Goal: Task Accomplishment & Management: Manage account settings

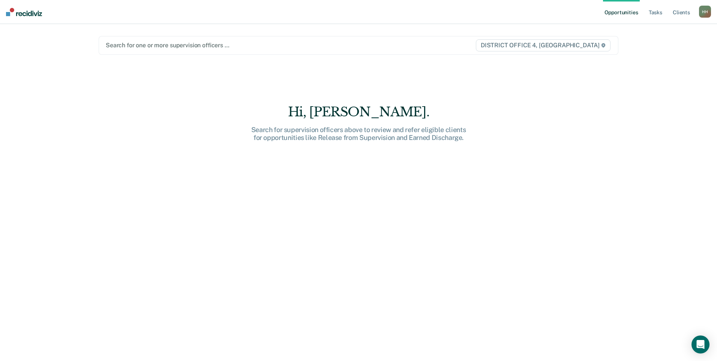
click at [170, 48] on div at bounding box center [282, 45] width 353 height 9
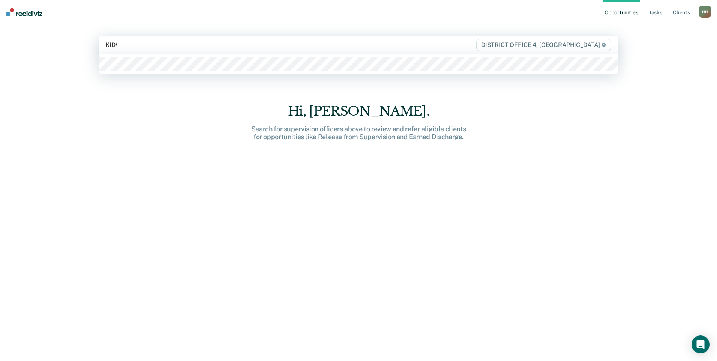
type input "KIDWE"
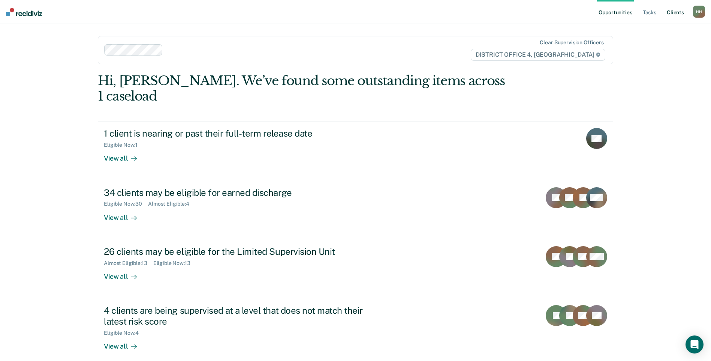
click at [674, 9] on link "Client s" at bounding box center [675, 12] width 20 height 24
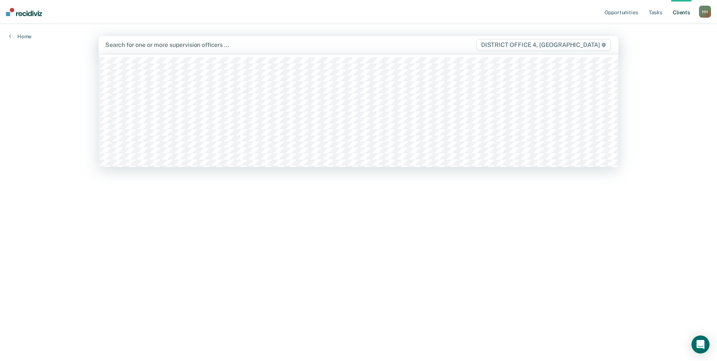
click at [166, 44] on div at bounding box center [282, 44] width 354 height 9
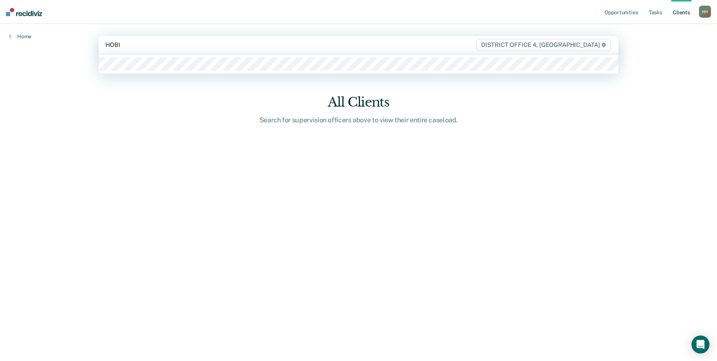
type input "[PERSON_NAME]"
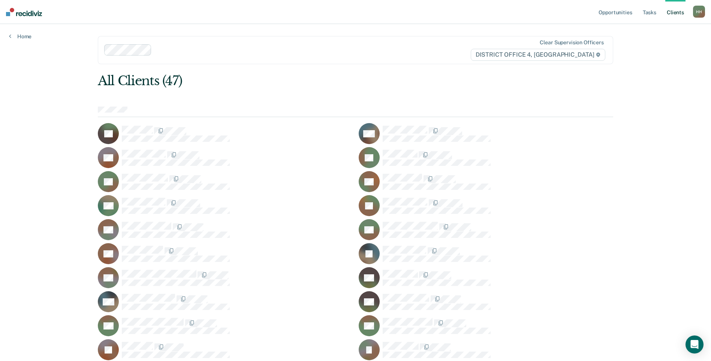
drag, startPoint x: 582, startPoint y: 88, endPoint x: 524, endPoint y: 77, distance: 58.3
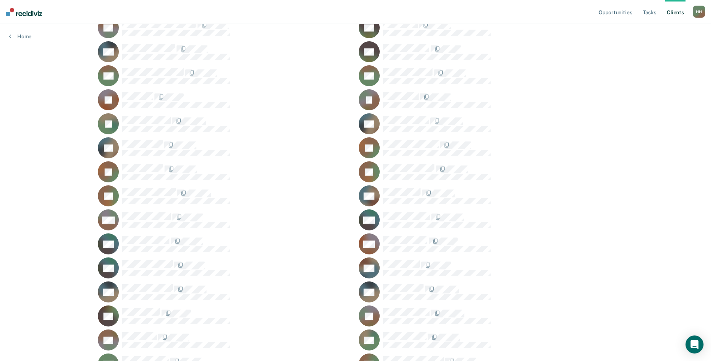
scroll to position [177, 0]
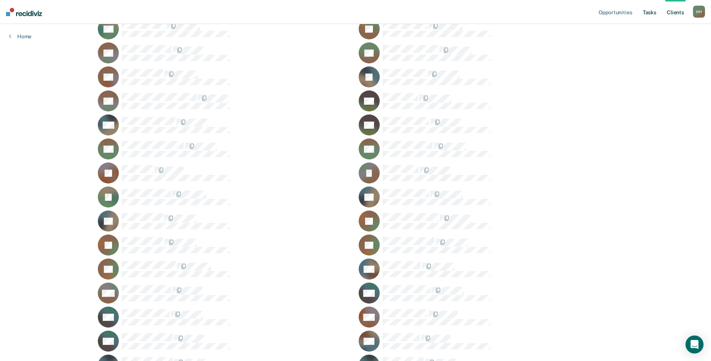
click at [648, 10] on link "Tasks" at bounding box center [649, 12] width 16 height 24
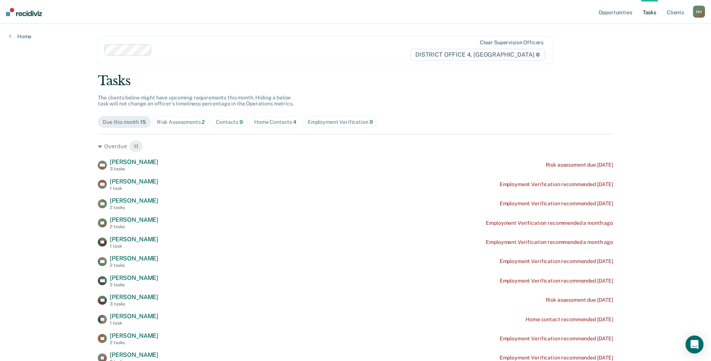
click at [327, 122] on div "Employment Verification 9" at bounding box center [340, 122] width 65 height 6
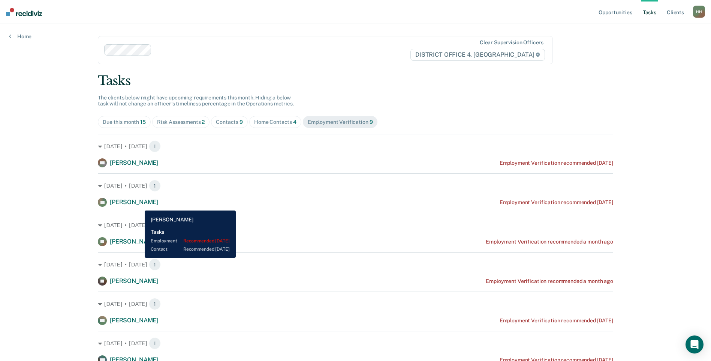
click at [139, 205] on span "[PERSON_NAME]" at bounding box center [134, 201] width 48 height 7
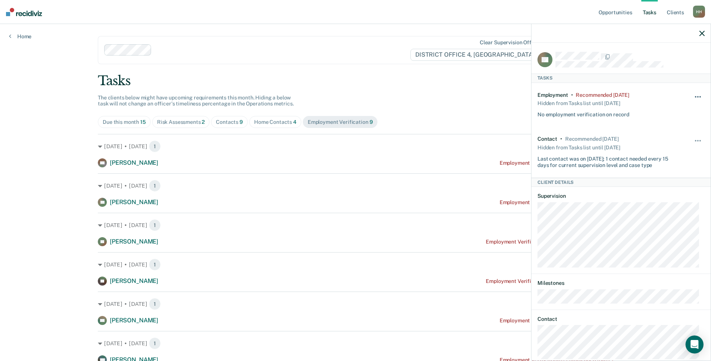
click at [699, 96] on span "button" at bounding box center [699, 96] width 1 height 1
click at [675, 145] on button "30 days" at bounding box center [678, 144] width 54 height 12
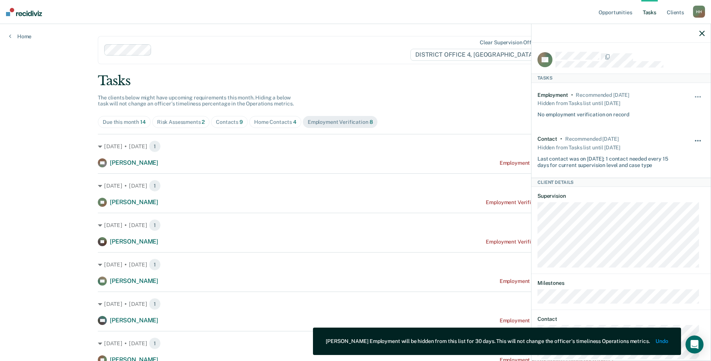
click at [692, 143] on button "button" at bounding box center [698, 144] width 13 height 12
click at [672, 160] on button "Unhide" at bounding box center [678, 161] width 42 height 12
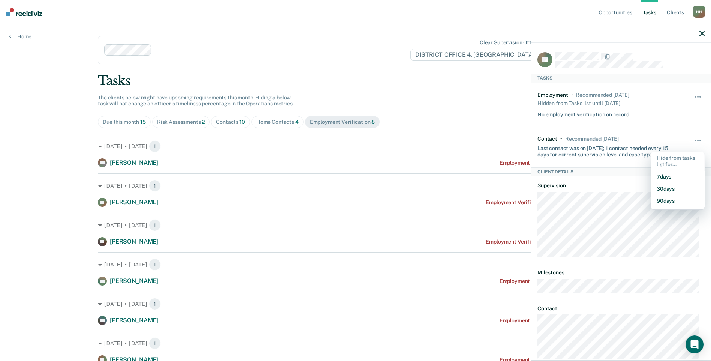
click at [71, 148] on div "Opportunities Tasks Client s [PERSON_NAME] Profile How it works Log Out Home Cl…" at bounding box center [355, 236] width 711 height 473
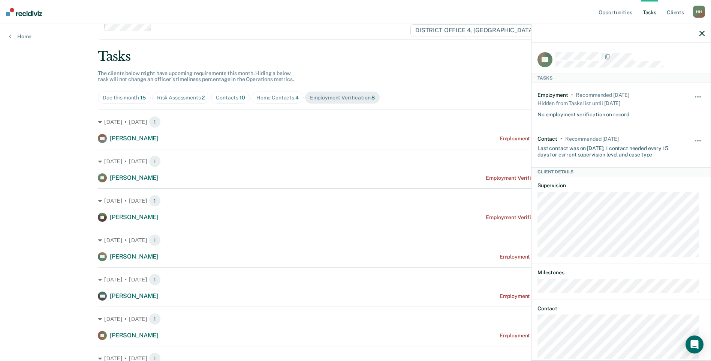
scroll to position [37, 0]
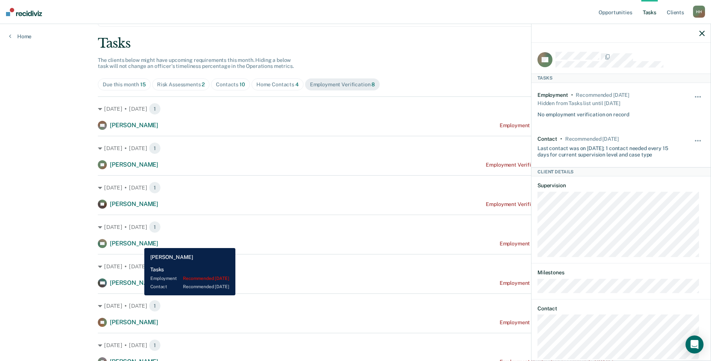
click at [139, 242] on span "[PERSON_NAME]" at bounding box center [134, 243] width 48 height 7
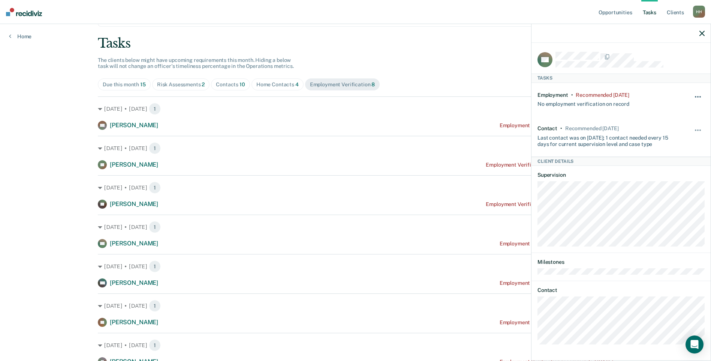
click at [695, 96] on span "button" at bounding box center [695, 96] width 1 height 1
click at [672, 139] on button "30 days" at bounding box center [678, 144] width 54 height 12
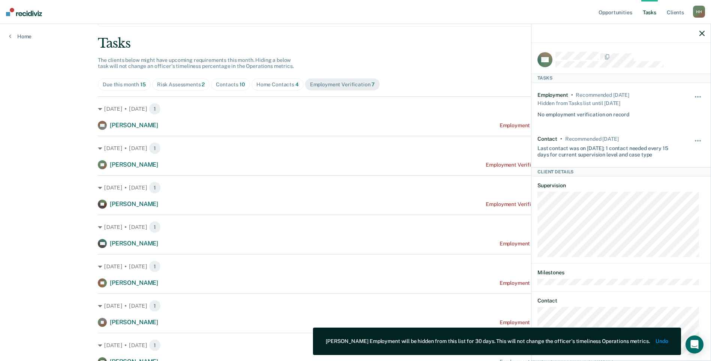
click at [57, 179] on div "Opportunities Tasks Client s [PERSON_NAME] Profile How it works Log Out Home Cl…" at bounding box center [355, 179] width 711 height 433
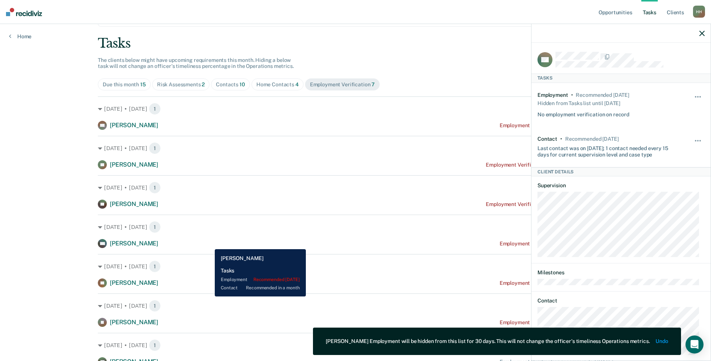
scroll to position [73, 0]
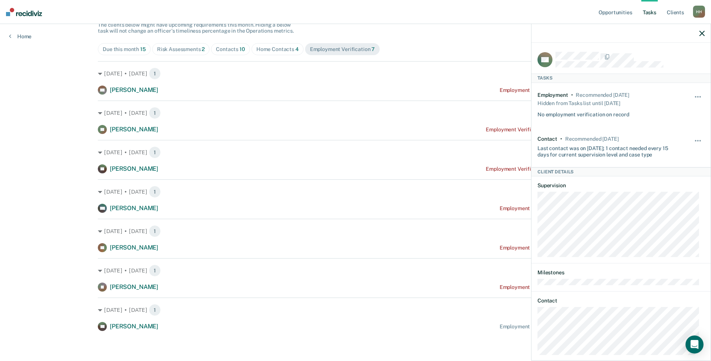
click at [698, 35] on div at bounding box center [621, 33] width 179 height 19
click at [702, 32] on icon "button" at bounding box center [701, 33] width 5 height 5
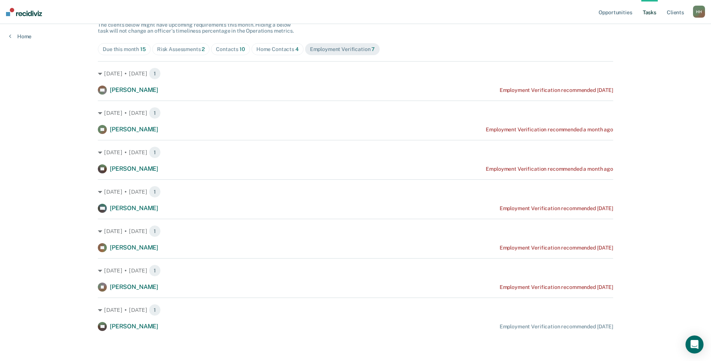
click at [228, 54] on span "Contacts 10" at bounding box center [230, 49] width 39 height 12
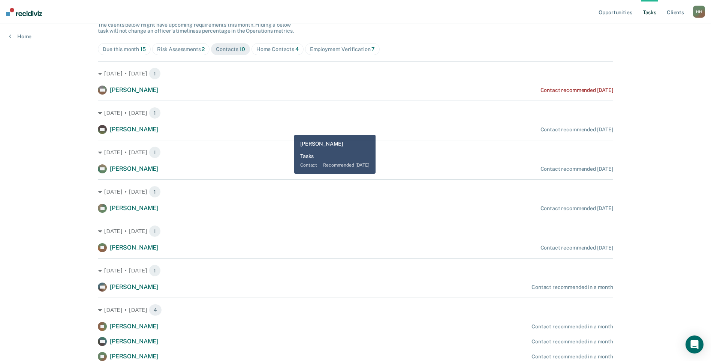
scroll to position [0, 0]
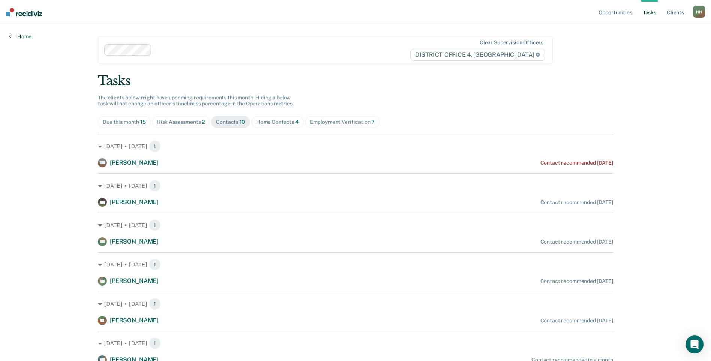
click at [27, 38] on link "Home" at bounding box center [20, 36] width 22 height 7
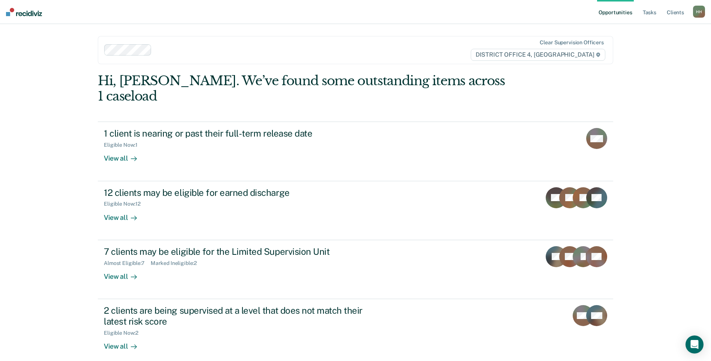
click at [697, 12] on div "H H" at bounding box center [699, 12] width 12 height 12
click at [695, 131] on div "Opportunities Tasks Client s [PERSON_NAME] Profile How it works Log Out Clear s…" at bounding box center [355, 228] width 711 height 457
